Goal: Information Seeking & Learning: Learn about a topic

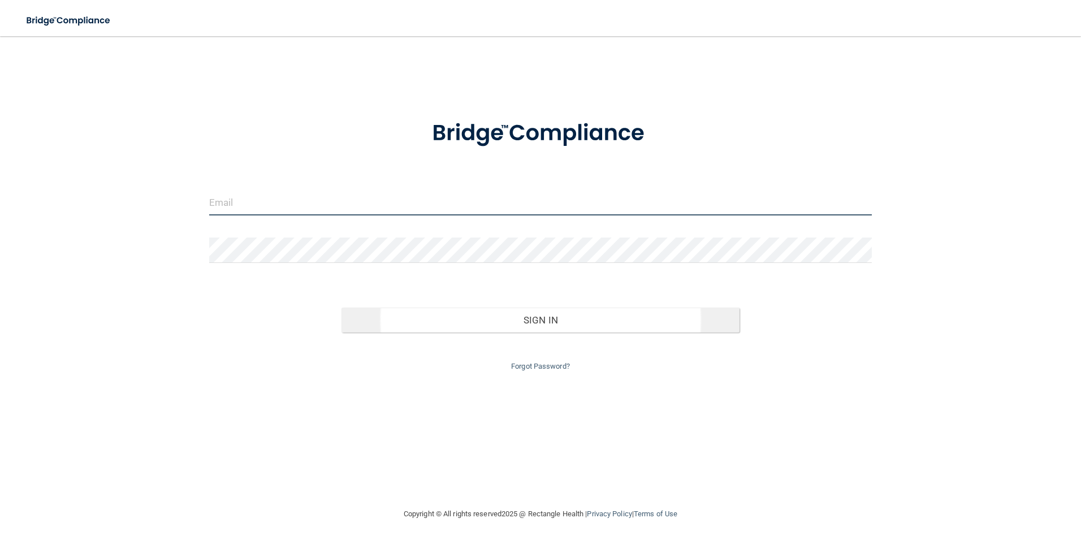
type input "[PERSON_NAME][EMAIL_ADDRESS][DOMAIN_NAME]"
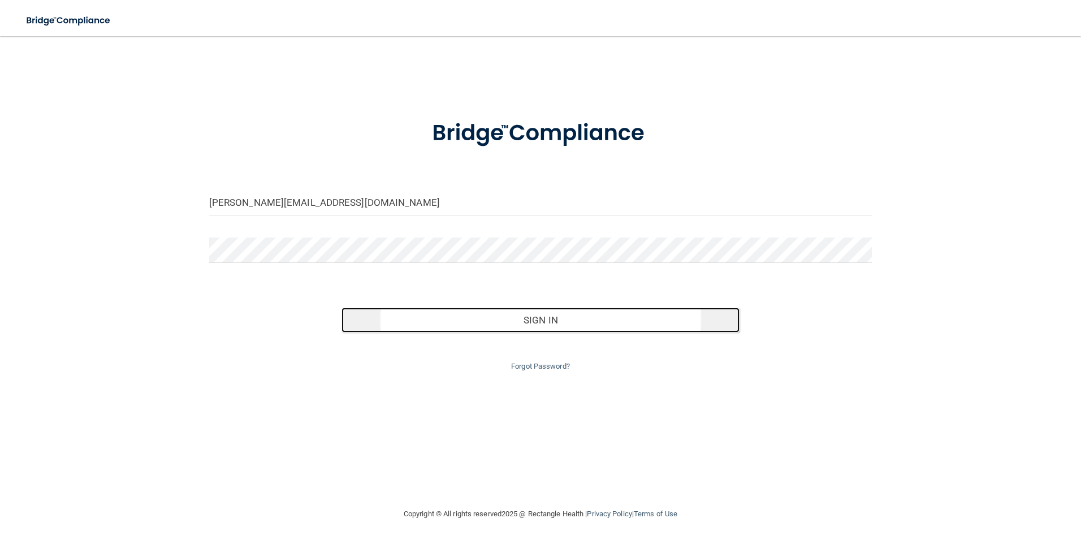
click at [418, 322] on button "Sign In" at bounding box center [540, 319] width 398 height 25
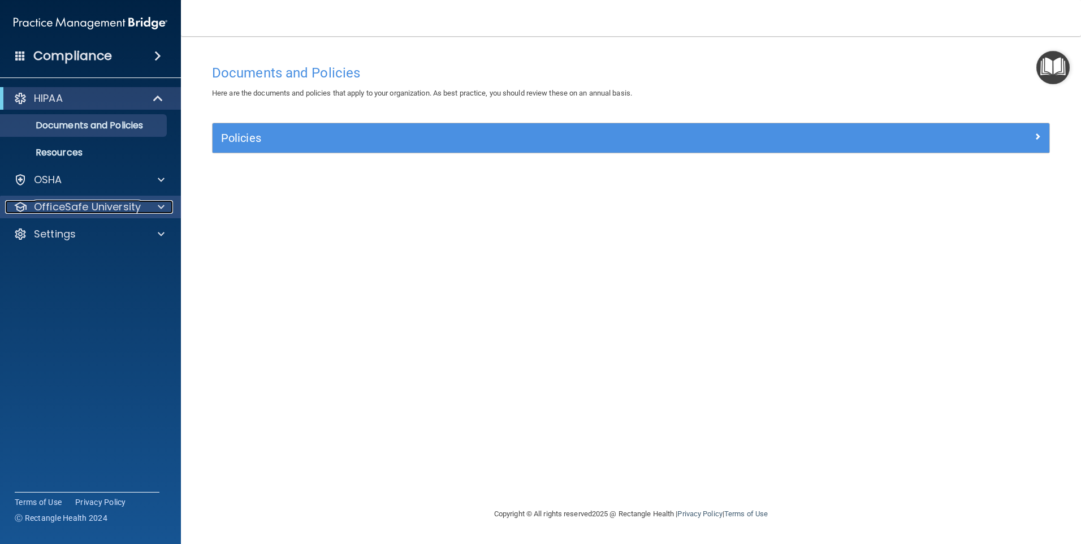
click at [93, 202] on p "OfficeSafe University" at bounding box center [87, 207] width 107 height 14
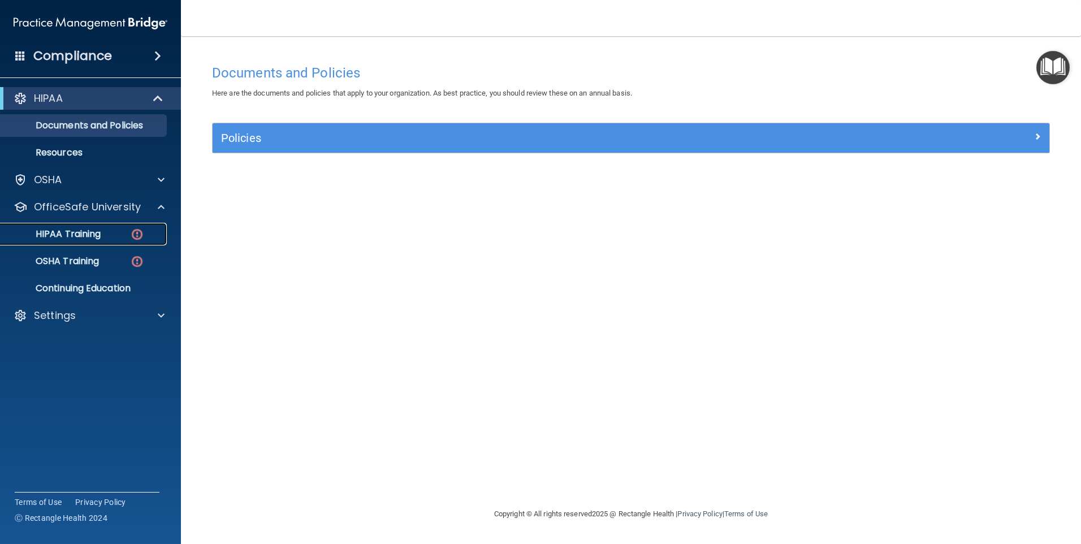
click at [76, 232] on p "HIPAA Training" at bounding box center [53, 233] width 93 height 11
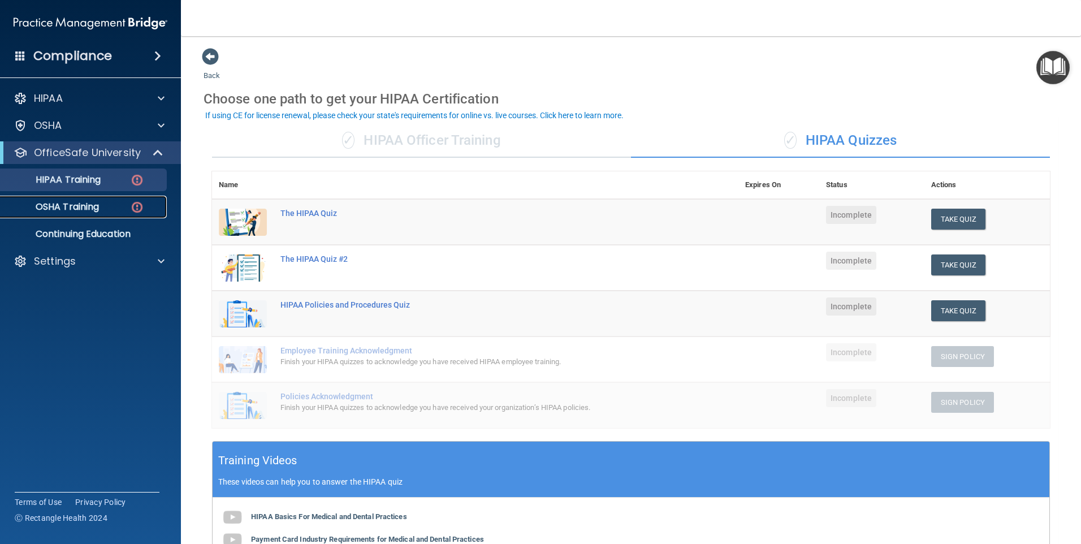
click at [105, 214] on link "OSHA Training" at bounding box center [78, 207] width 178 height 23
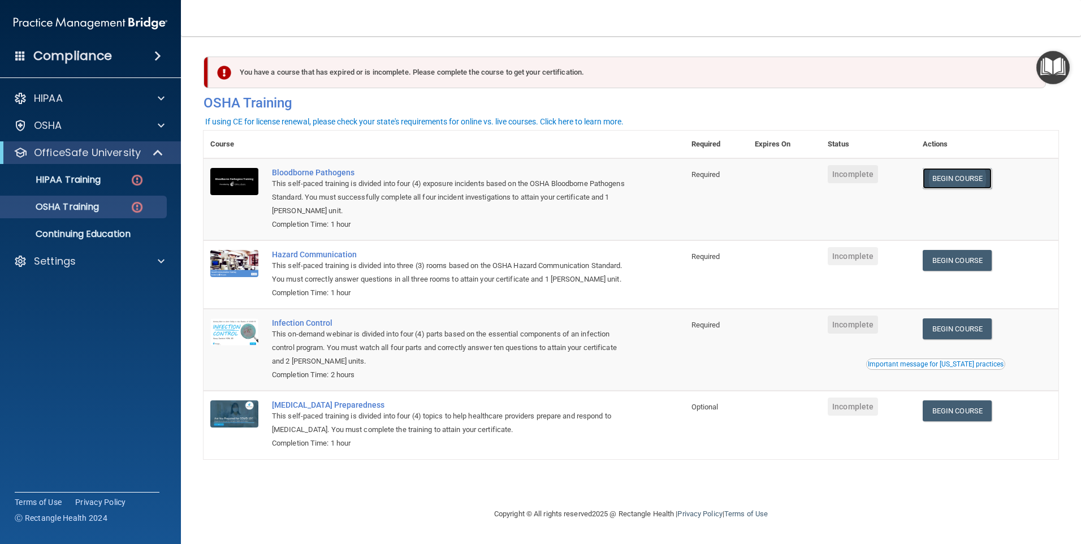
click at [977, 178] on link "Begin Course" at bounding box center [956, 178] width 69 height 21
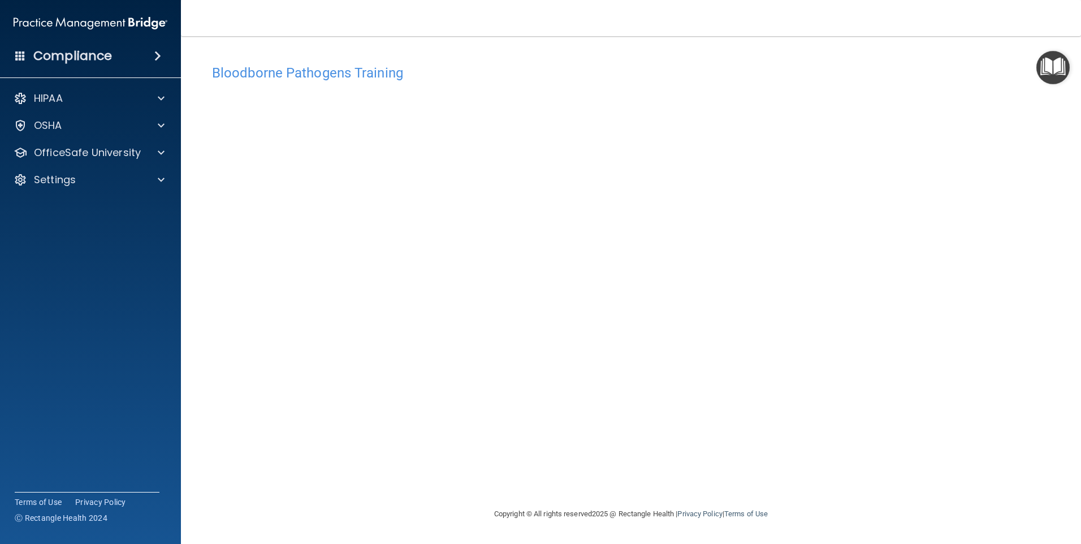
click at [835, 66] on h4 "Bloodborne Pathogens Training" at bounding box center [631, 73] width 838 height 15
